Goal: Information Seeking & Learning: Check status

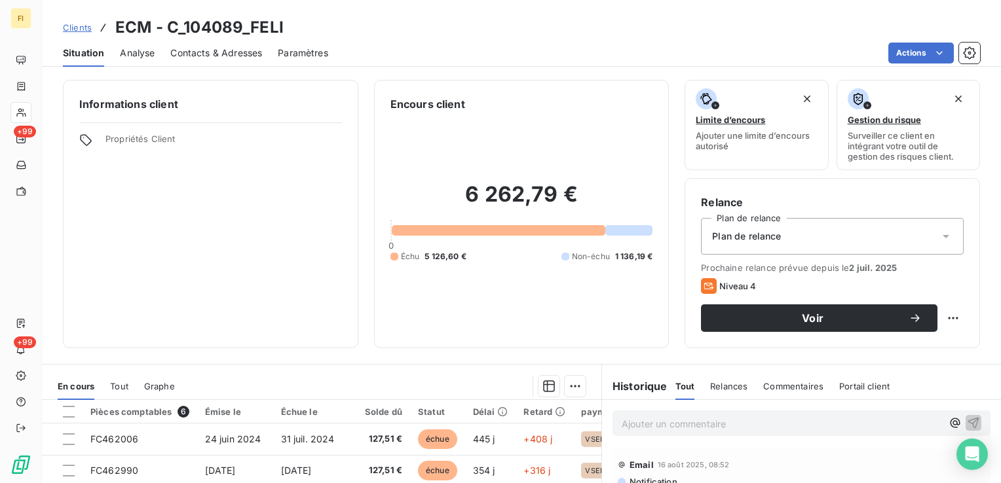
scroll to position [196, 0]
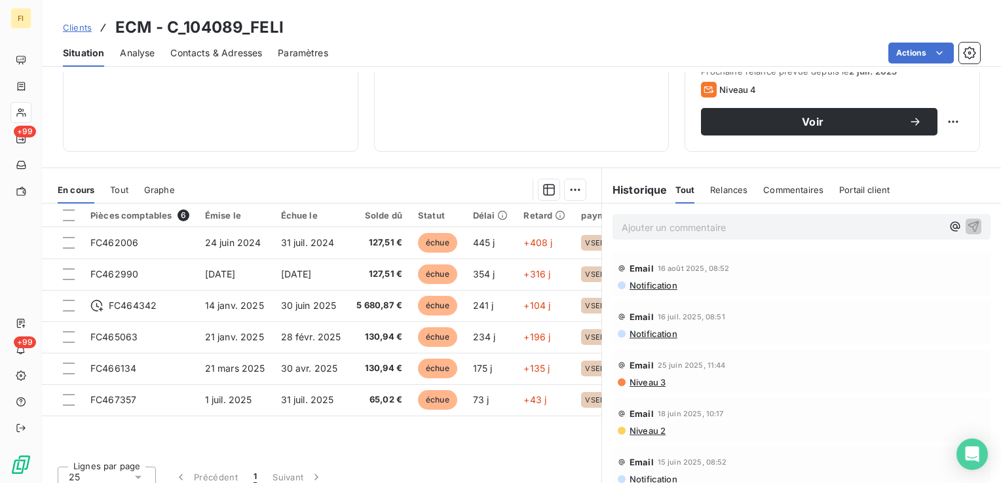
click at [77, 26] on span "Clients" at bounding box center [77, 27] width 29 height 10
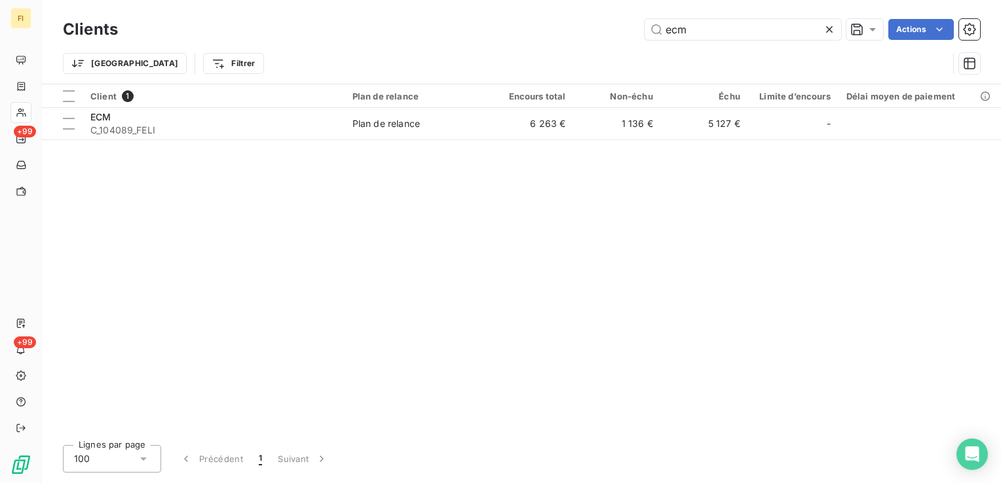
drag, startPoint x: 709, startPoint y: 37, endPoint x: 579, endPoint y: 30, distance: 130.5
click at [582, 30] on div "ecm Actions" at bounding box center [557, 29] width 846 height 21
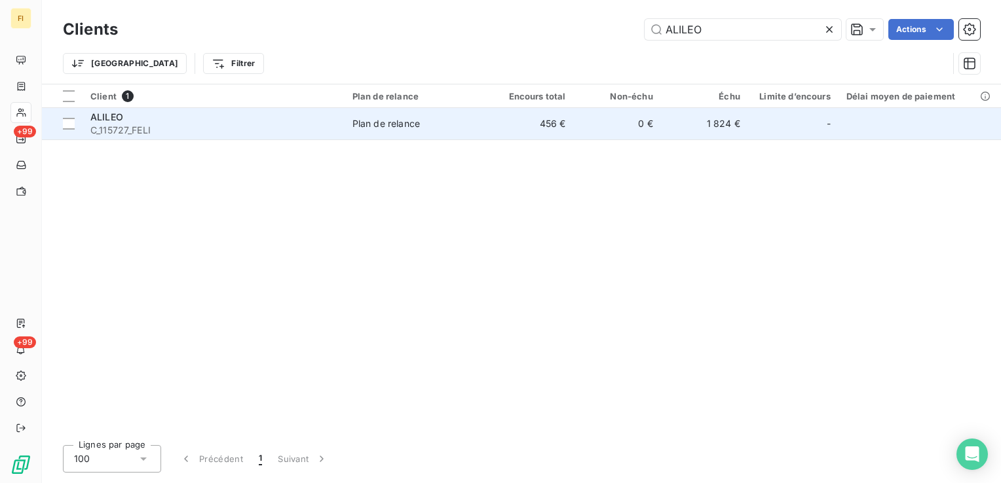
type input "ALILEO"
click at [529, 123] on td "456 €" at bounding box center [529, 123] width 87 height 31
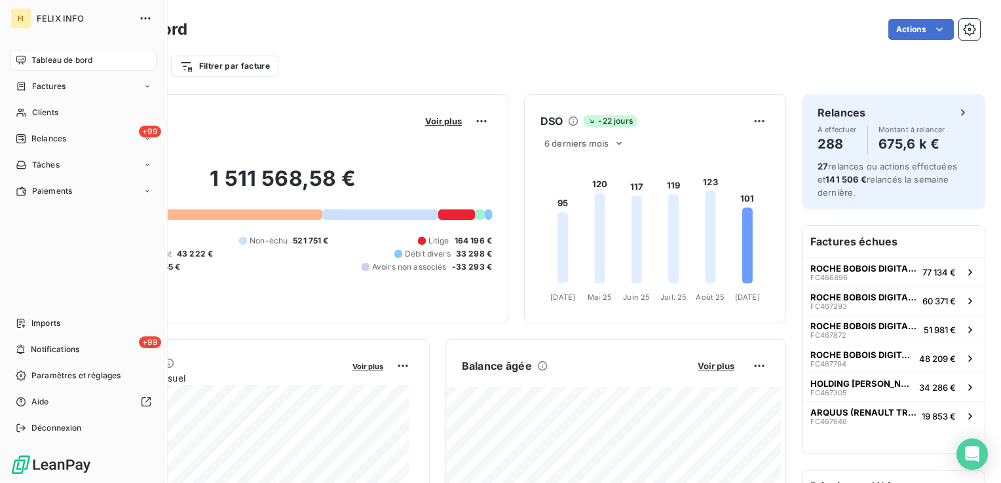
click at [50, 64] on span "Tableau de bord" at bounding box center [61, 60] width 61 height 12
click at [29, 108] on div "Clients" at bounding box center [83, 112] width 146 height 21
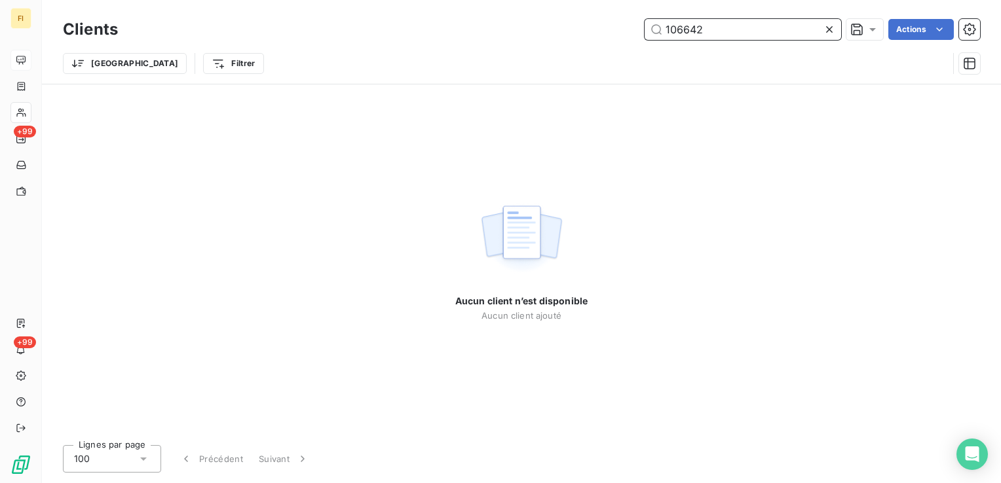
drag, startPoint x: 610, startPoint y: 41, endPoint x: 481, endPoint y: 64, distance: 131.7
click at [539, 52] on div "Clients 106642 Actions Trier Filtrer" at bounding box center [521, 50] width 917 height 68
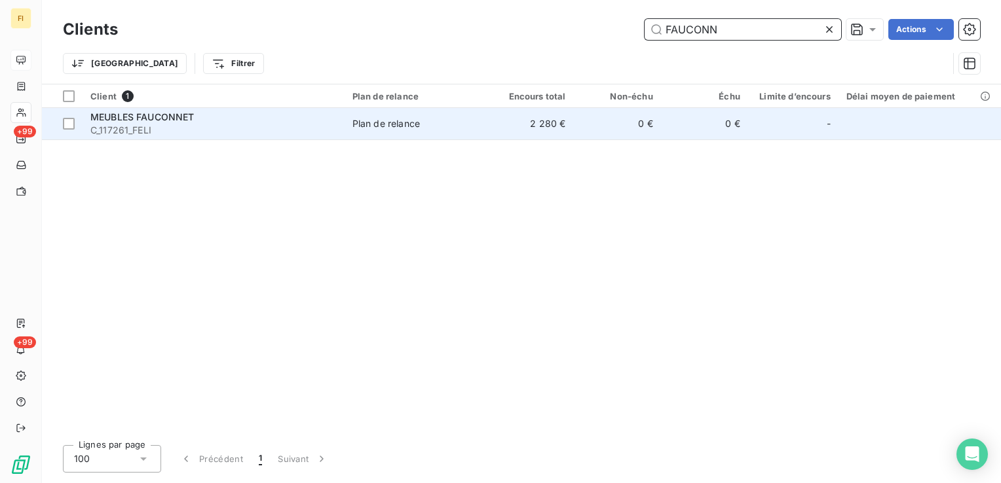
type input "FAUCONN"
click at [401, 139] on td "Plan de relance" at bounding box center [415, 123] width 142 height 31
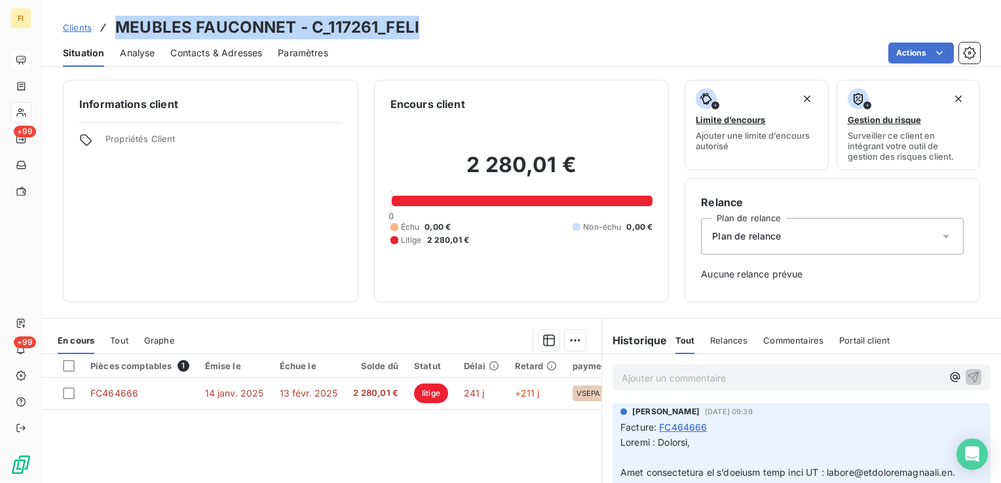
drag, startPoint x: 435, startPoint y: 30, endPoint x: 117, endPoint y: 25, distance: 318.9
click at [117, 25] on div "Clients MEUBLES FAUCONNET - C_117261_FELI" at bounding box center [521, 28] width 959 height 24
copy h3 "MEUBLES FAUCONNET - C_117261_FELI"
click at [81, 28] on span "Clients" at bounding box center [77, 27] width 29 height 10
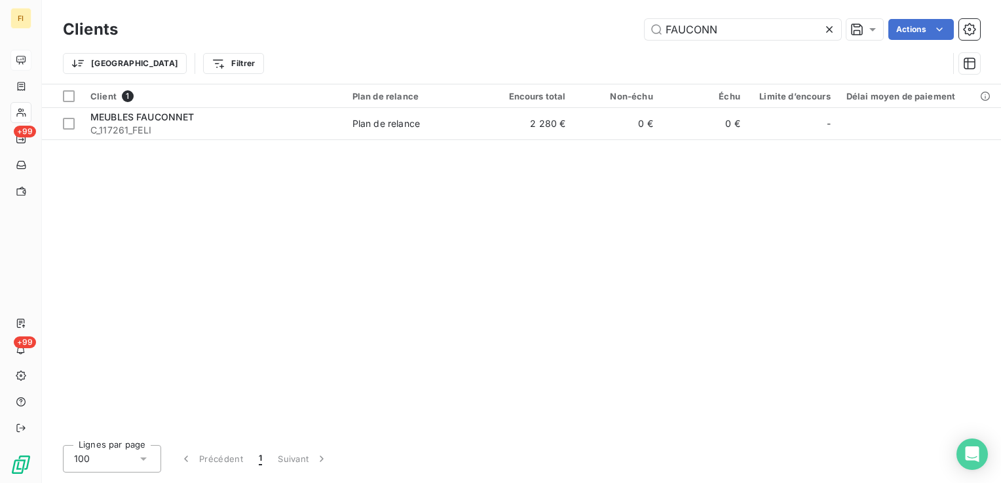
drag, startPoint x: 728, startPoint y: 36, endPoint x: 524, endPoint y: 24, distance: 204.0
click at [524, 24] on div "FAUCONN Actions" at bounding box center [557, 29] width 846 height 21
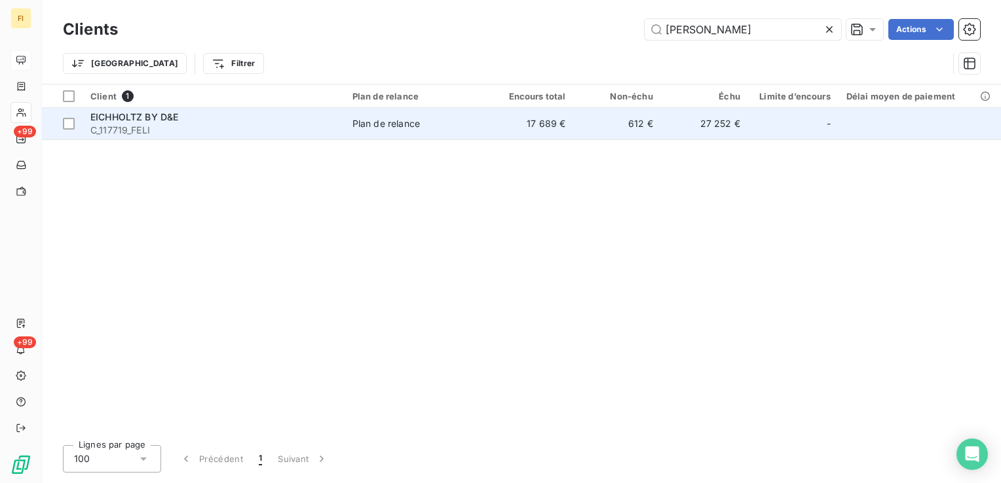
type input "[PERSON_NAME]"
click at [467, 133] on td "Plan de relance" at bounding box center [415, 123] width 142 height 31
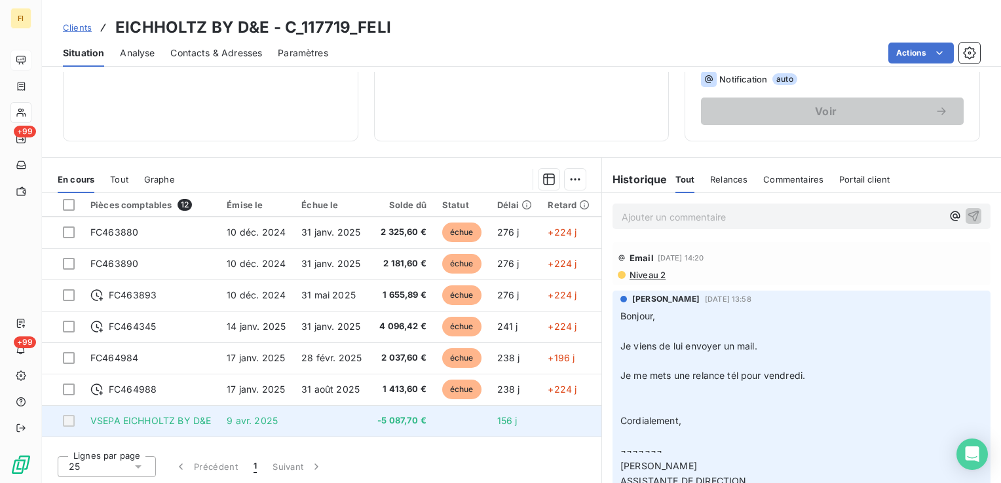
scroll to position [154, 0]
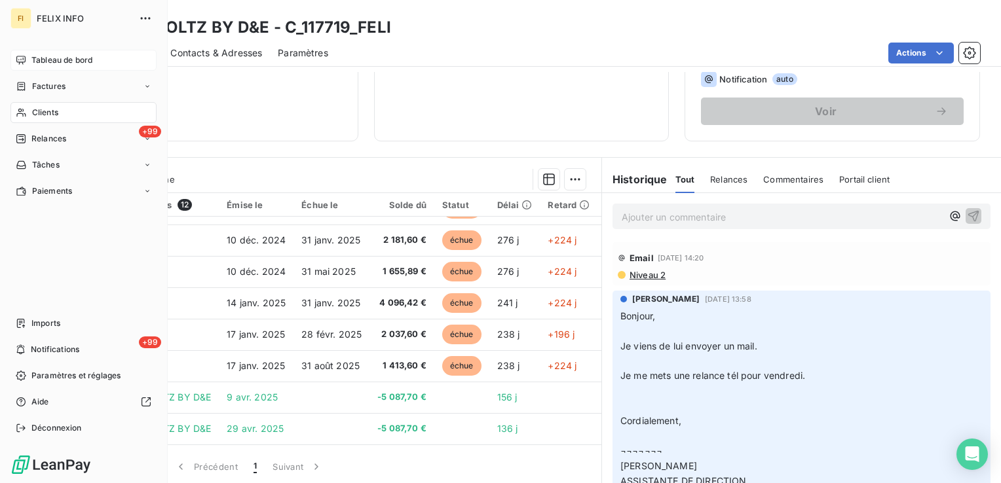
click at [42, 56] on span "Tableau de bord" at bounding box center [61, 60] width 61 height 12
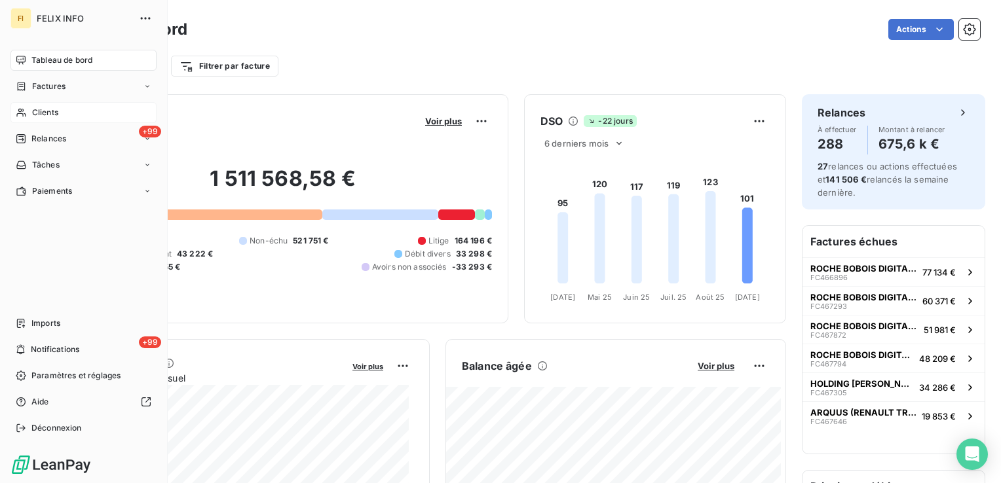
click at [50, 119] on div "Clients" at bounding box center [83, 112] width 146 height 21
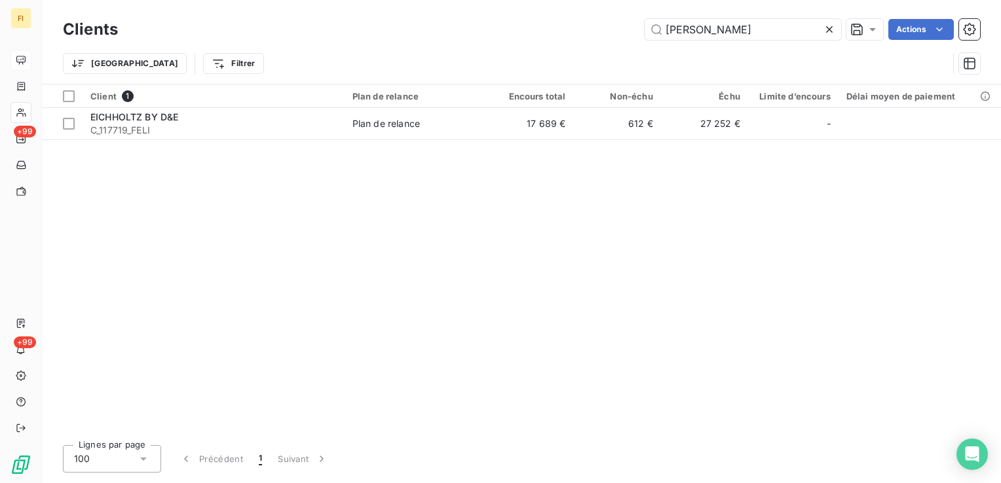
drag, startPoint x: 710, startPoint y: 31, endPoint x: 419, endPoint y: 38, distance: 291.5
click at [439, 33] on div "[PERSON_NAME] Actions" at bounding box center [557, 29] width 846 height 21
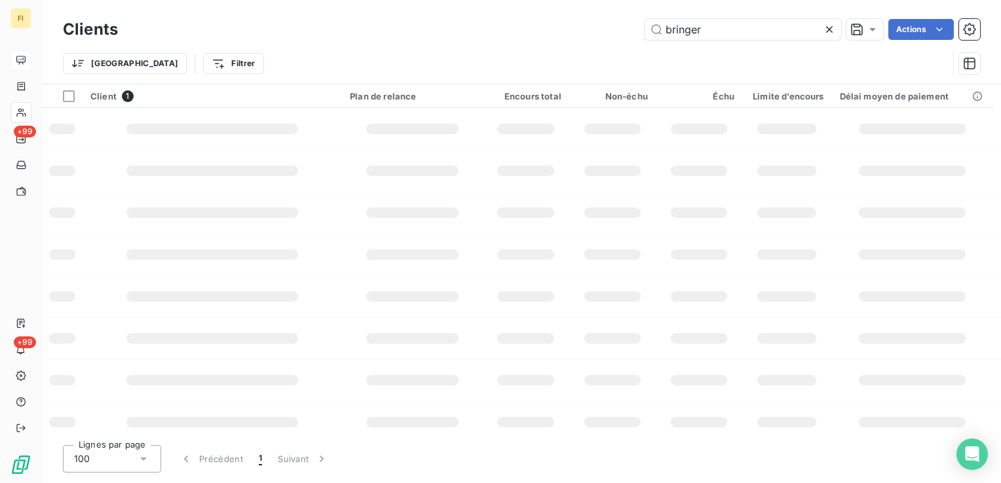
type input "bringer"
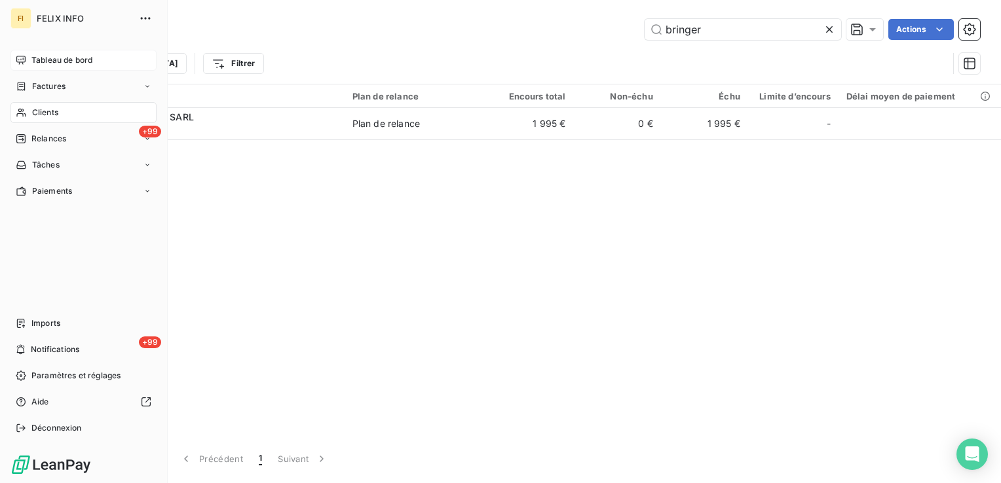
click at [59, 64] on span "Tableau de bord" at bounding box center [61, 60] width 61 height 12
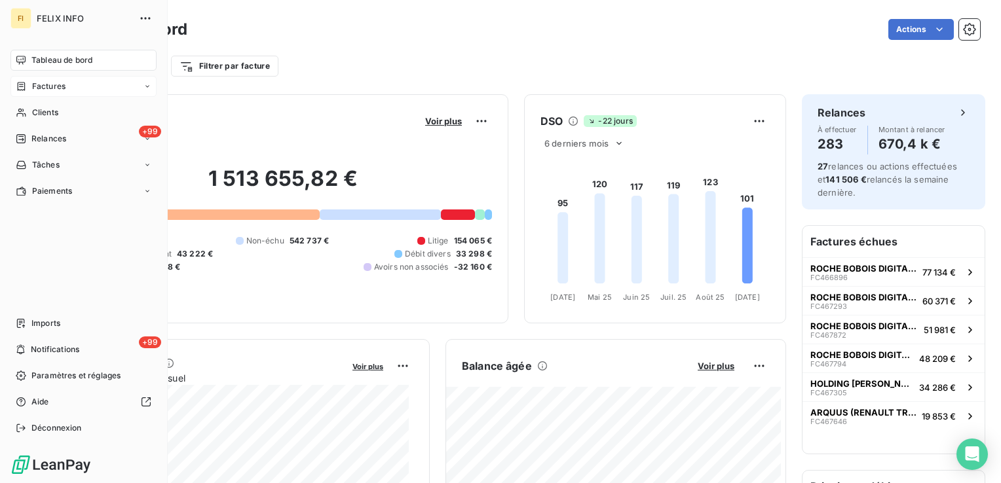
click at [54, 85] on span "Factures" at bounding box center [48, 87] width 33 height 12
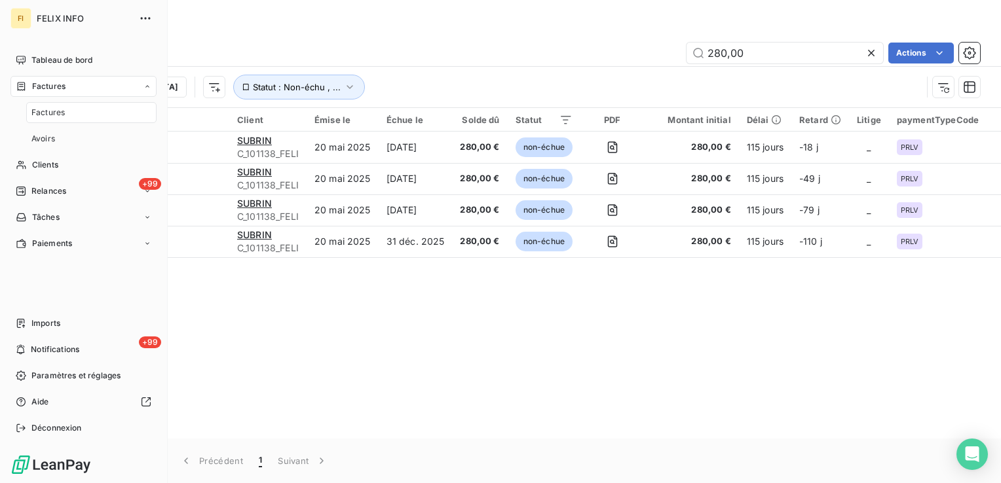
click at [54, 85] on span "Factures" at bounding box center [48, 87] width 33 height 12
click at [57, 117] on span "Clients" at bounding box center [45, 113] width 26 height 12
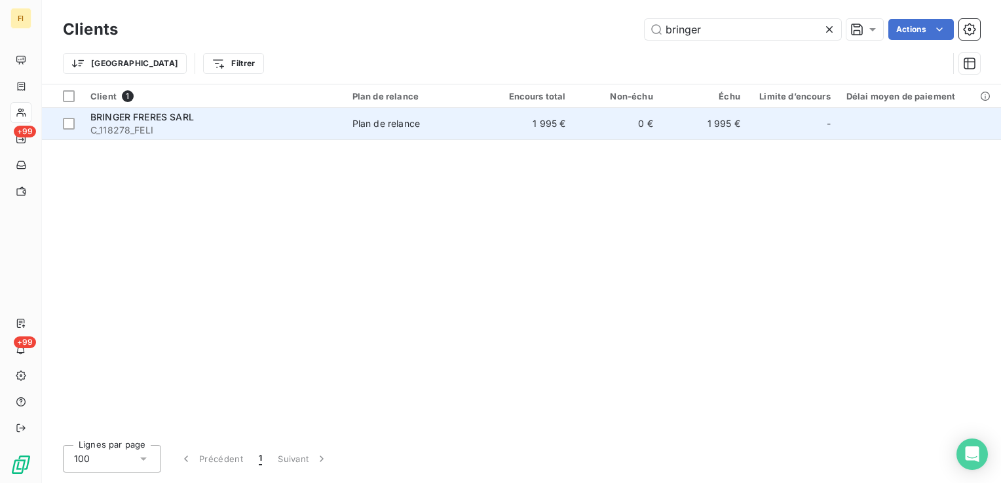
click at [270, 126] on span "C_118278_FELI" at bounding box center [213, 130] width 246 height 13
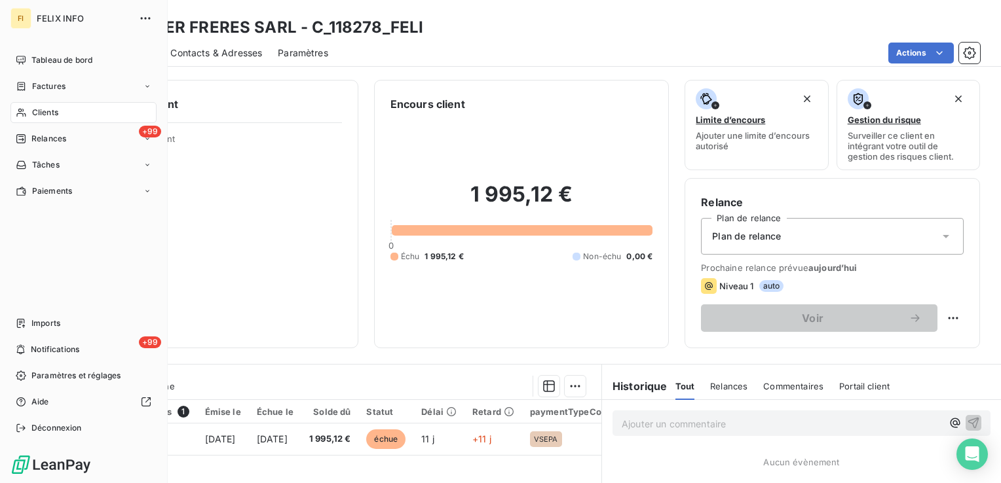
click at [33, 111] on span "Clients" at bounding box center [45, 113] width 26 height 12
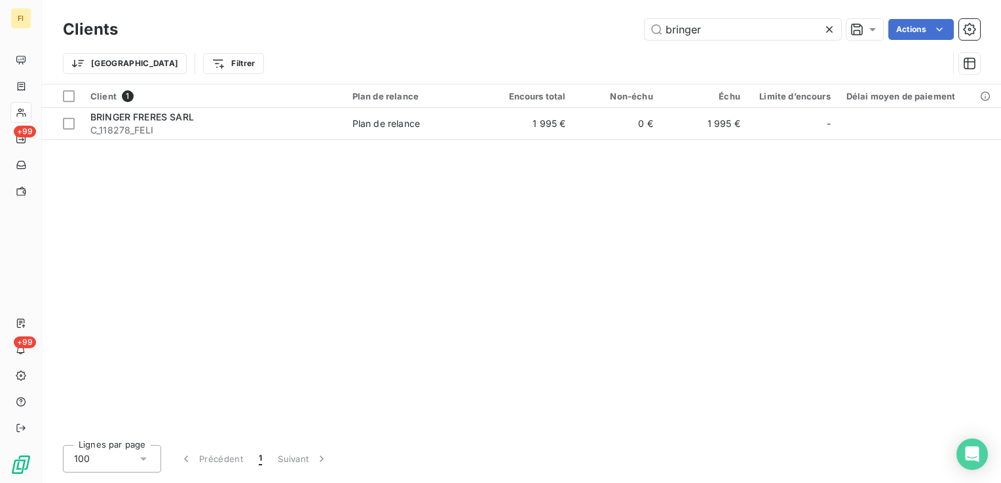
drag, startPoint x: 741, startPoint y: 32, endPoint x: 561, endPoint y: 28, distance: 180.8
click at [566, 28] on div "bringer Actions" at bounding box center [557, 29] width 846 height 21
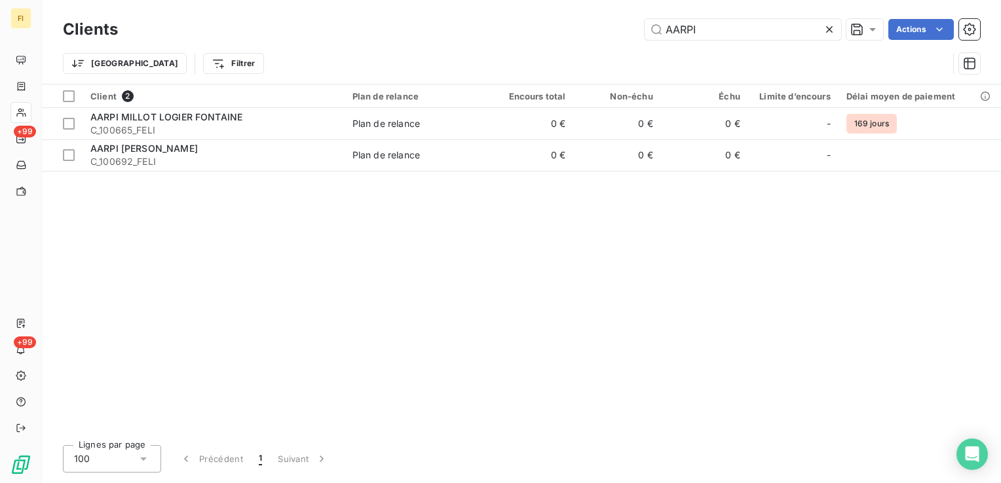
type input "AARPI"
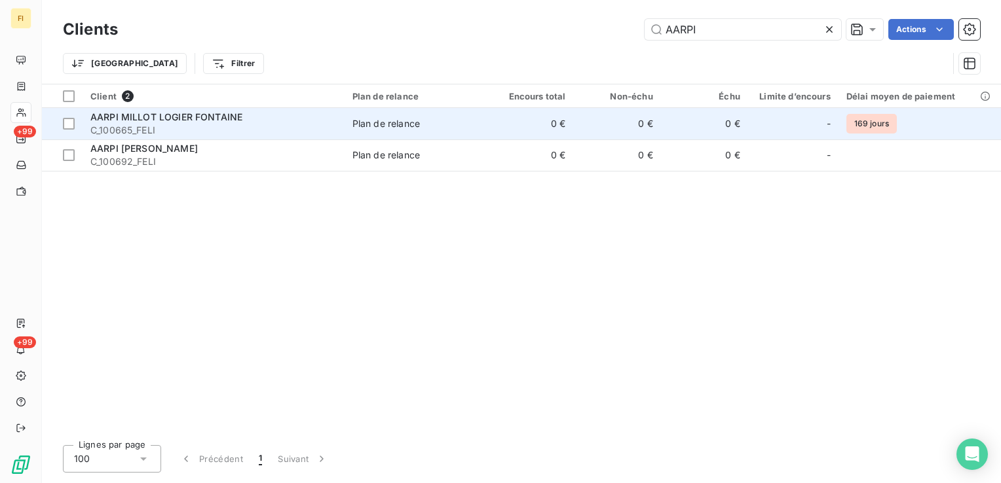
click at [356, 128] on div "Plan de relance" at bounding box center [385, 123] width 67 height 13
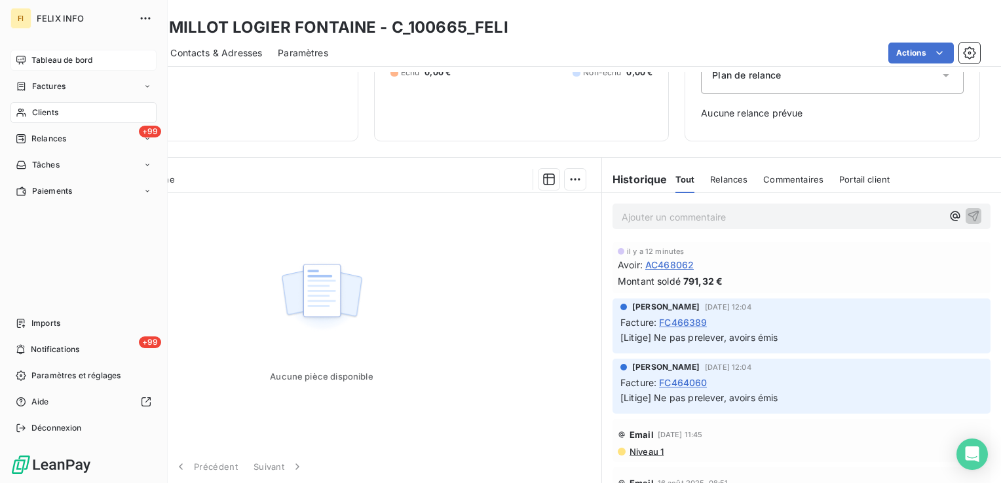
click at [55, 60] on span "Tableau de bord" at bounding box center [61, 60] width 61 height 12
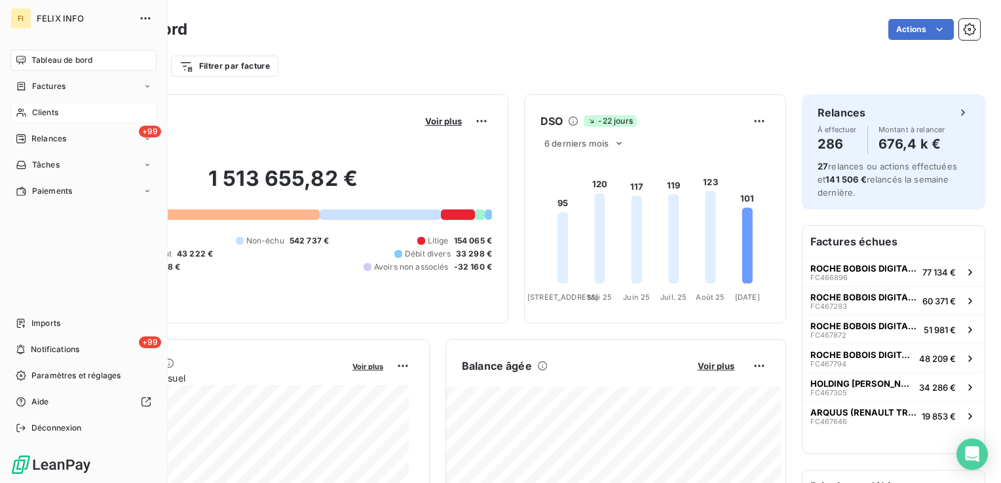
click at [26, 112] on div "Clients" at bounding box center [83, 112] width 146 height 21
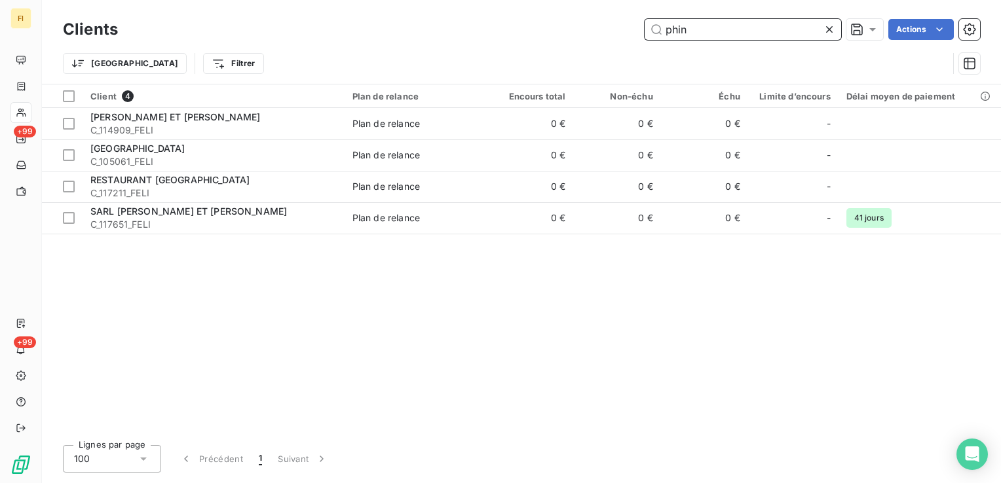
drag, startPoint x: 703, startPoint y: 30, endPoint x: 555, endPoint y: 43, distance: 147.9
click at [597, 30] on div "phin Actions" at bounding box center [557, 29] width 846 height 21
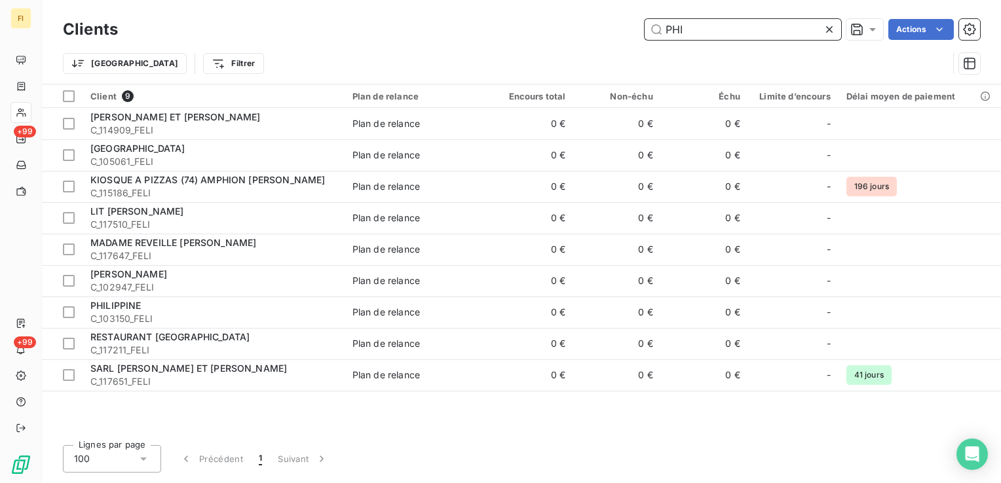
drag, startPoint x: 710, startPoint y: 28, endPoint x: 375, endPoint y: 48, distance: 335.9
click at [465, 45] on div "Clients PHI Actions Trier Filtrer" at bounding box center [521, 50] width 917 height 68
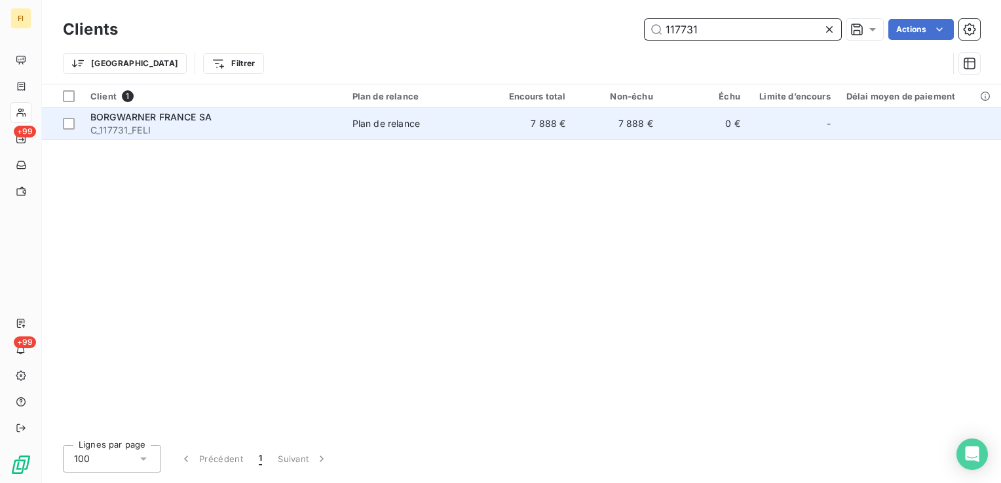
type input "117731"
click at [238, 122] on div "BORGWARNER FRANCE SA" at bounding box center [213, 117] width 246 height 13
click at [548, 129] on td "7 888 €" at bounding box center [529, 123] width 87 height 31
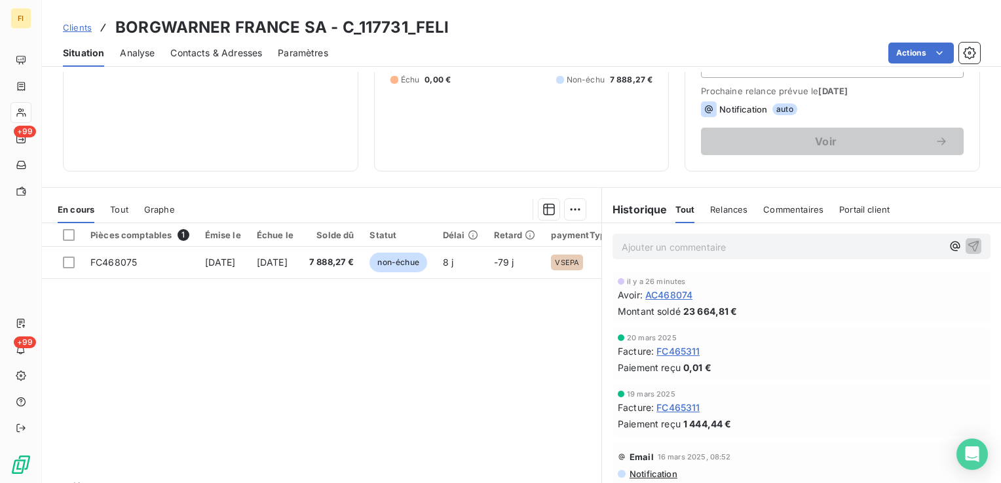
scroll to position [196, 0]
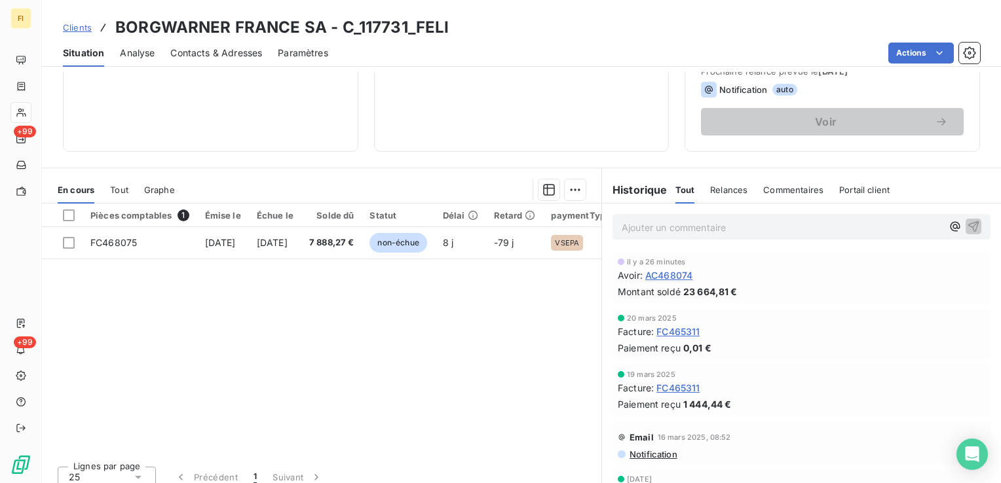
click at [489, 347] on div "Pièces comptables 1 Émise le Échue le Solde dû Statut Délai Retard paymentTypeC…" at bounding box center [321, 330] width 559 height 252
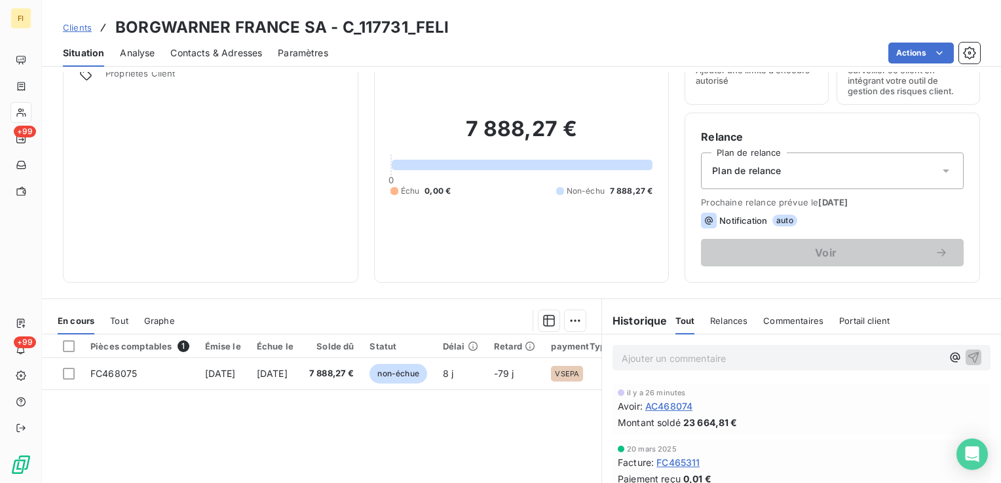
scroll to position [0, 0]
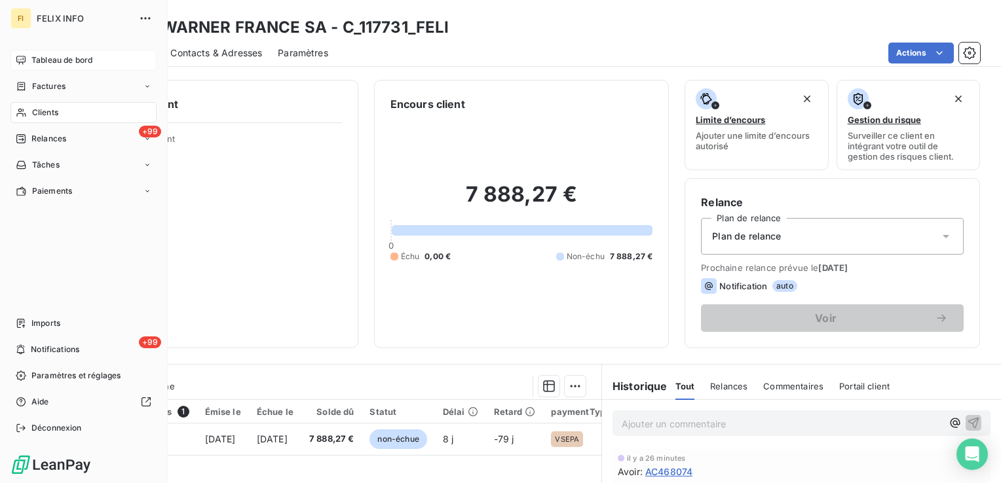
click at [65, 56] on span "Tableau de bord" at bounding box center [61, 60] width 61 height 12
